Goal: Communication & Community: Ask a question

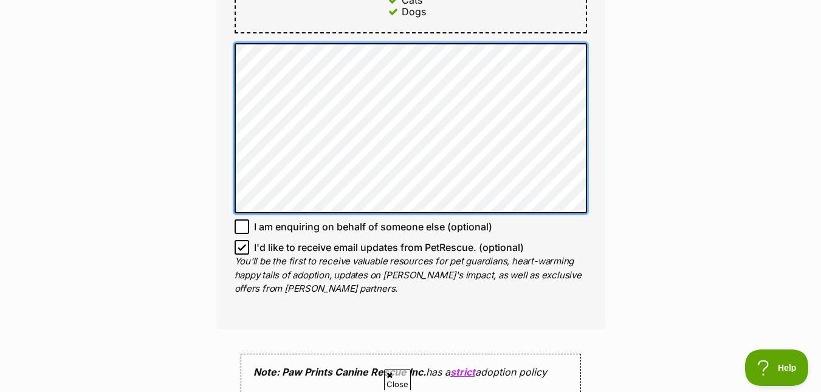
click at [615, 140] on div "Enquire about Toto Want to increase your chances of a successful enquiry? Updat…" at bounding box center [410, 59] width 425 height 1524
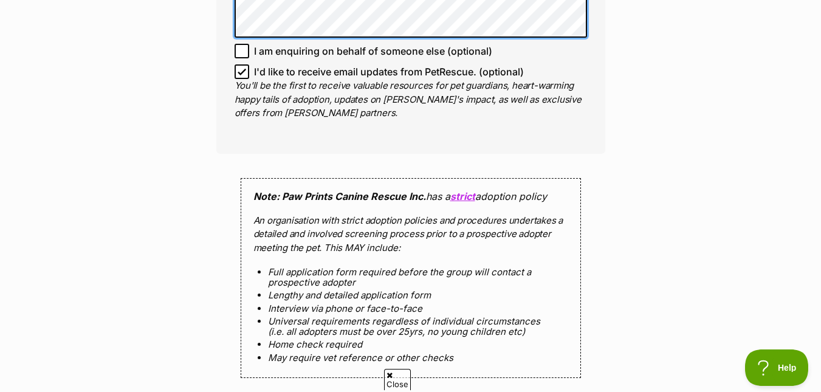
scroll to position [1057, 0]
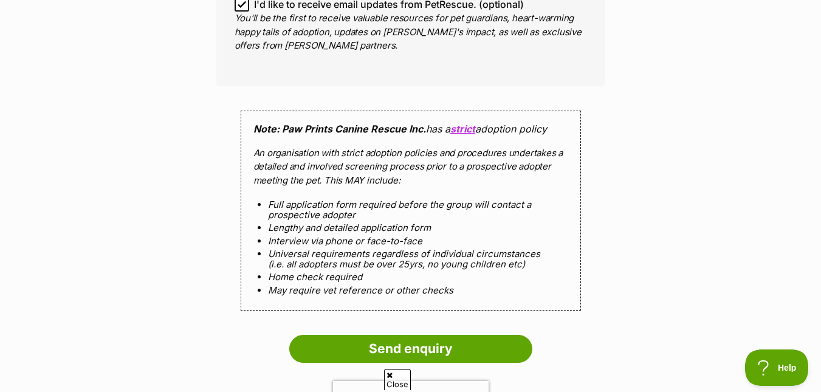
drag, startPoint x: 444, startPoint y: 337, endPoint x: 709, endPoint y: 334, distance: 264.9
click at [445, 337] on input "Send enquiry" at bounding box center [410, 349] width 243 height 28
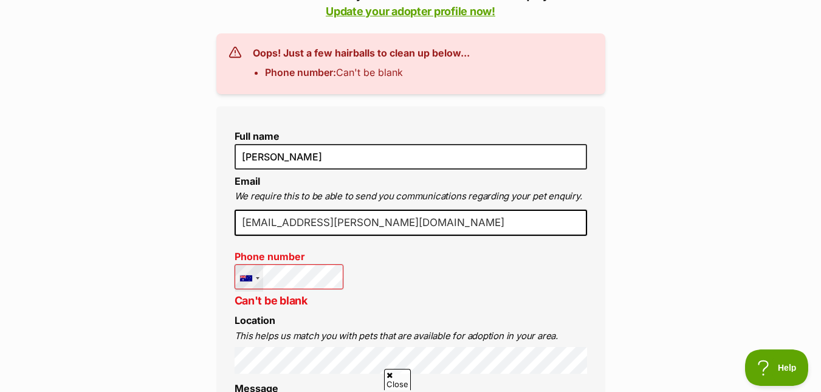
click at [256, 279] on div at bounding box center [258, 278] width 4 height 2
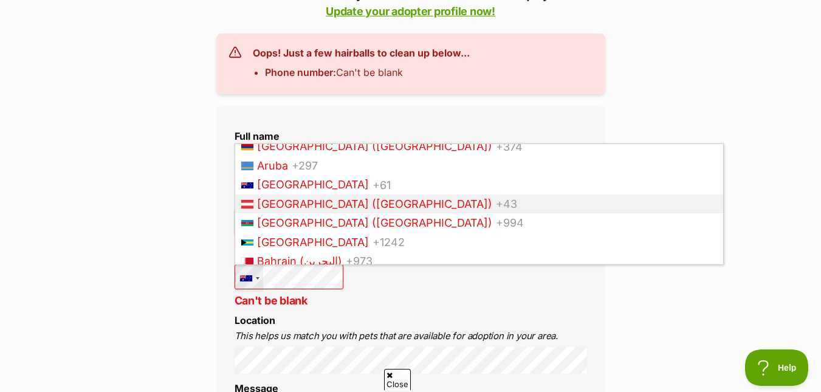
scroll to position [215, 0]
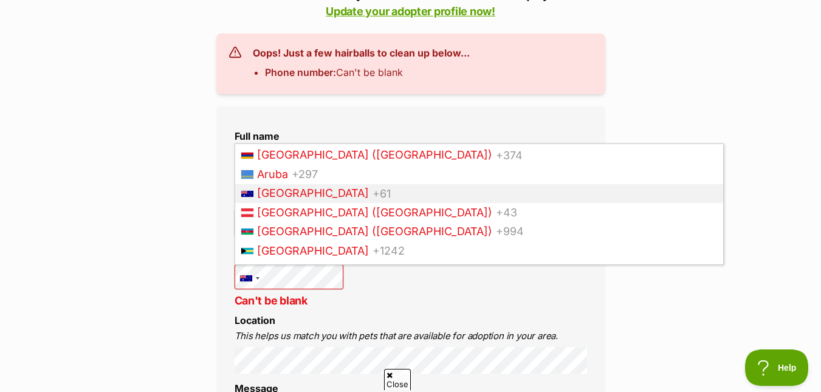
click at [287, 192] on span "Australia" at bounding box center [313, 193] width 112 height 13
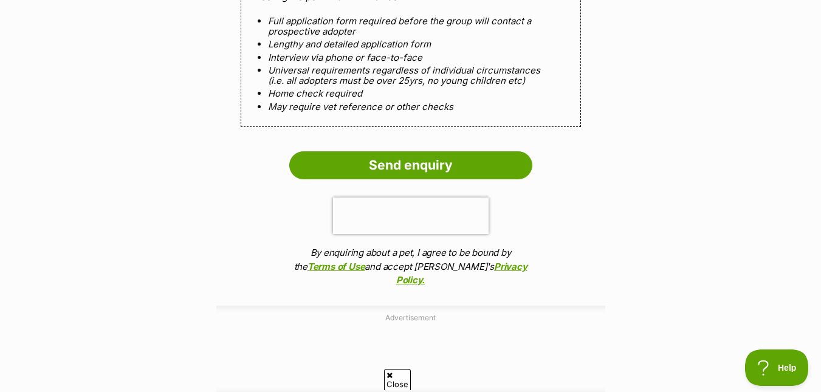
scroll to position [1337, 0]
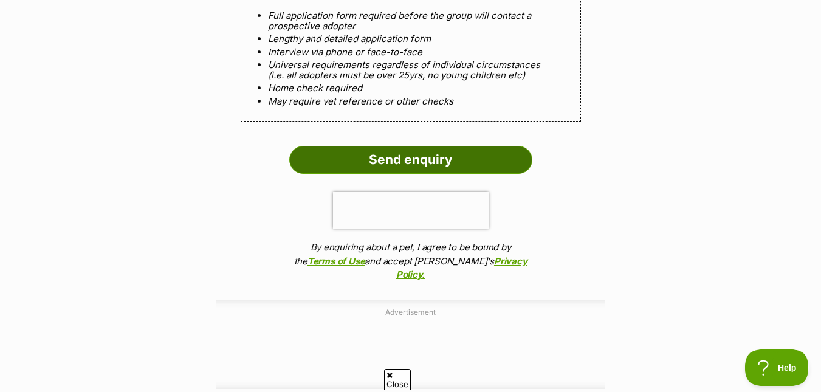
click at [456, 149] on input "Send enquiry" at bounding box center [410, 160] width 243 height 28
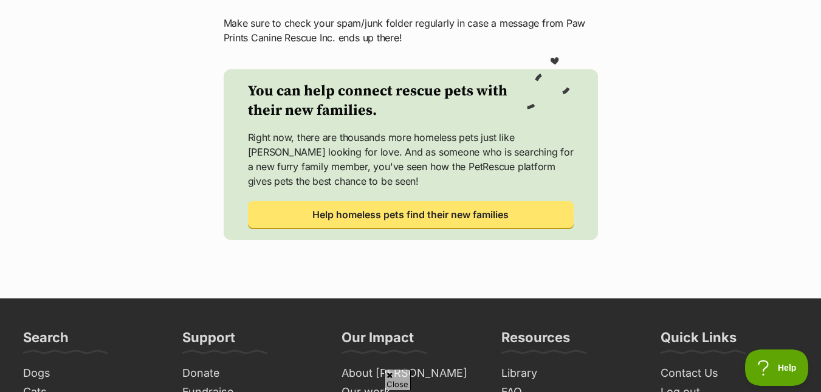
scroll to position [243, 0]
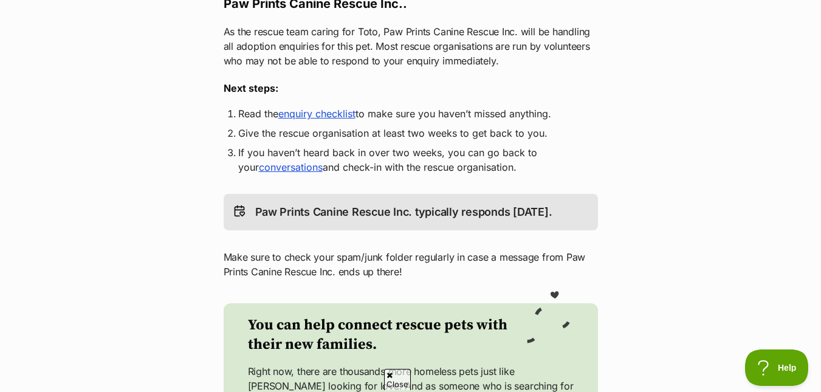
click at [311, 116] on link "enquiry checklist" at bounding box center [316, 114] width 77 height 12
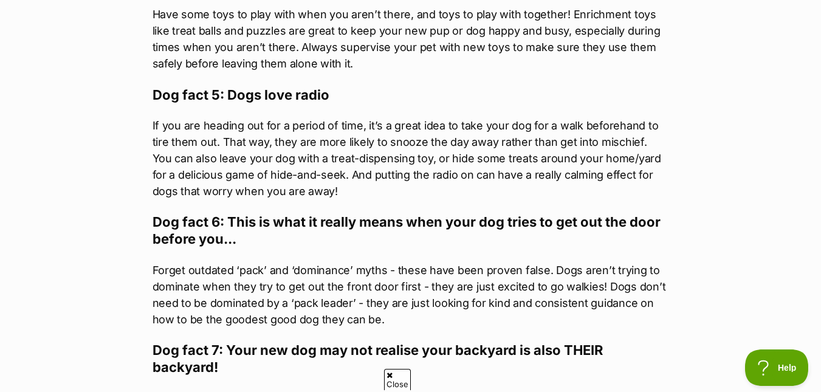
scroll to position [1033, 0]
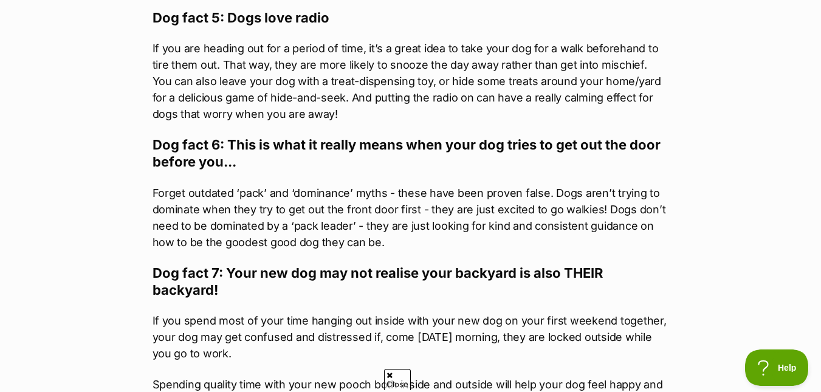
click at [55, 58] on div "What's happening at PetRescue Last updated: [DATE] Published on: [DATE] Incredi…" at bounding box center [410, 298] width 821 height 2441
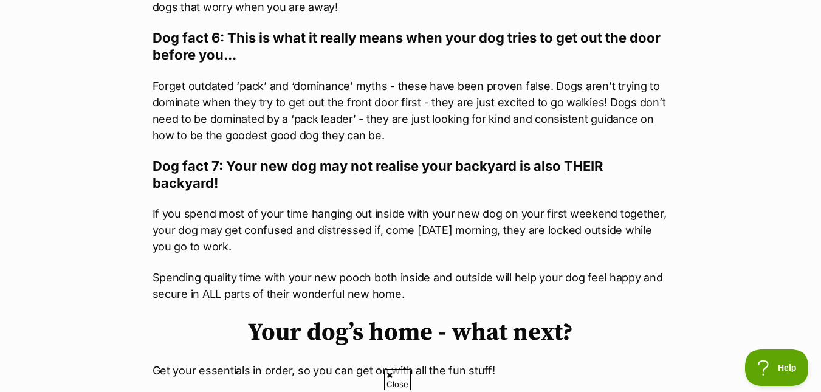
scroll to position [1337, 0]
